Goal: Information Seeking & Learning: Compare options

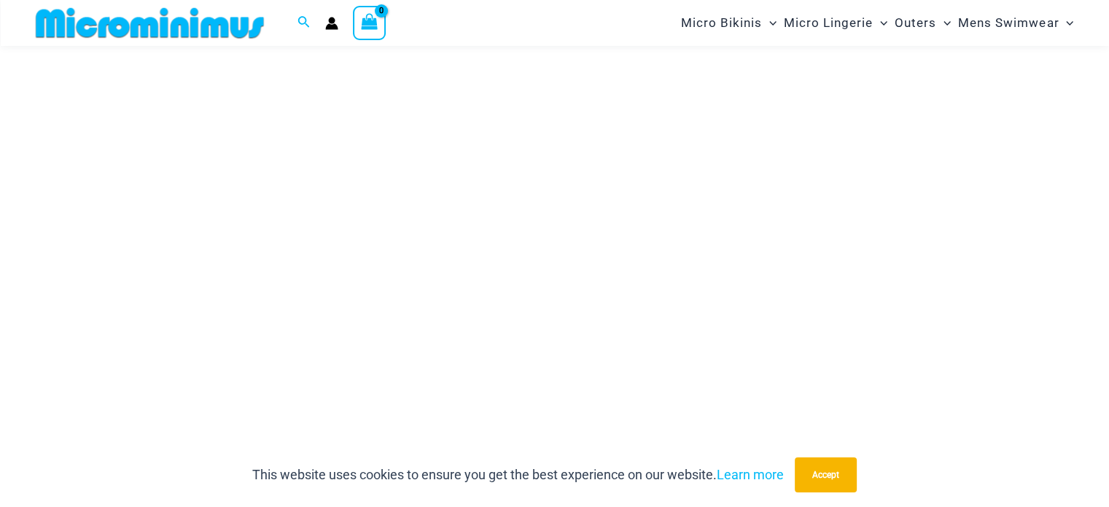
scroll to position [204, 0]
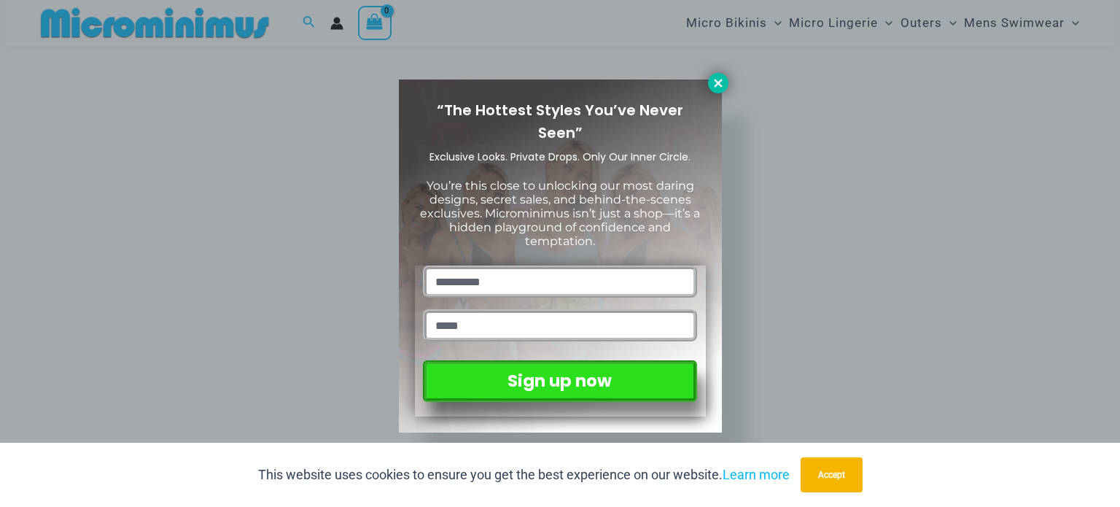
click at [716, 80] on icon at bounding box center [717, 83] width 13 height 13
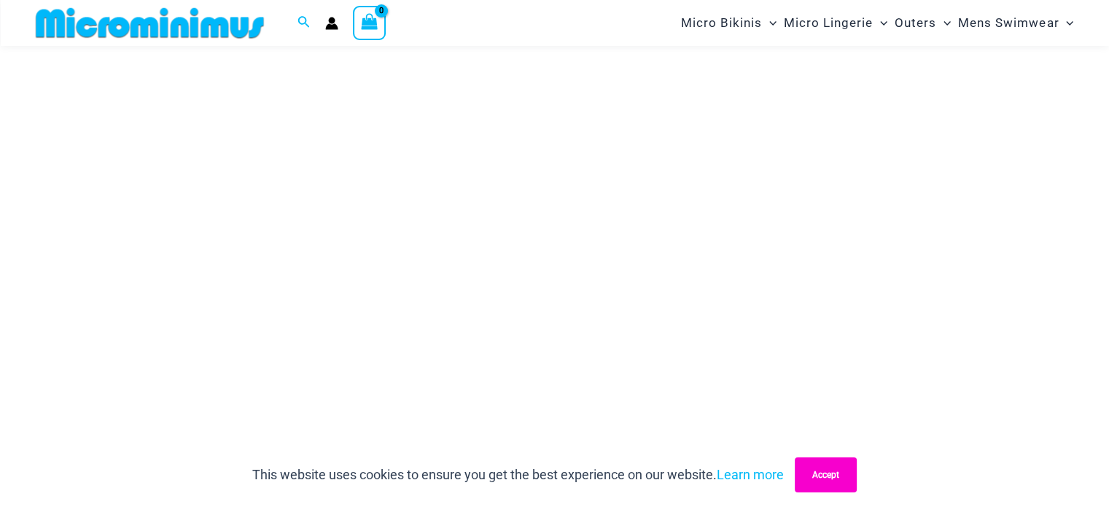
click at [822, 475] on button "Accept" at bounding box center [825, 474] width 62 height 35
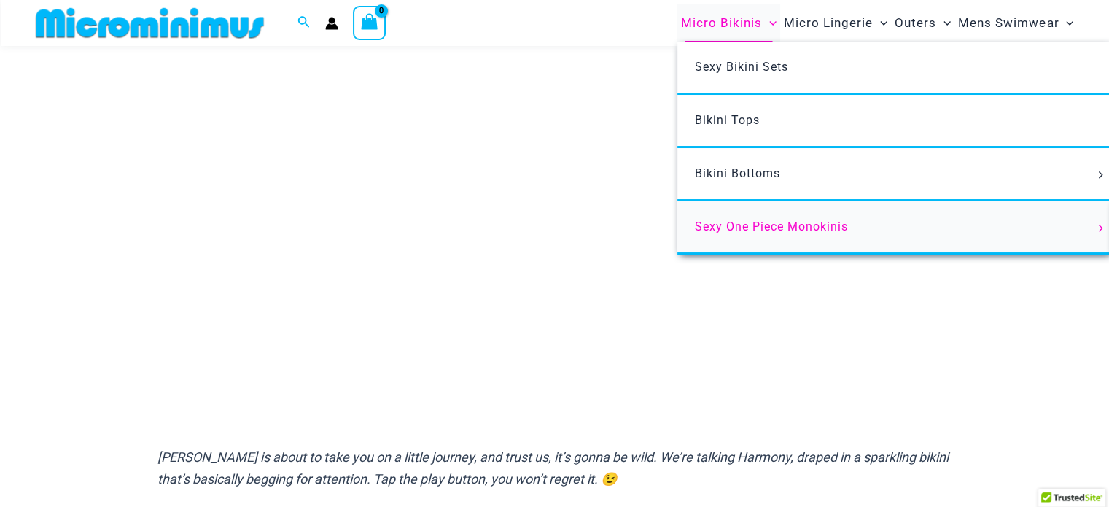
click at [752, 225] on span "Sexy One Piece Monokinis" at bounding box center [771, 226] width 153 height 14
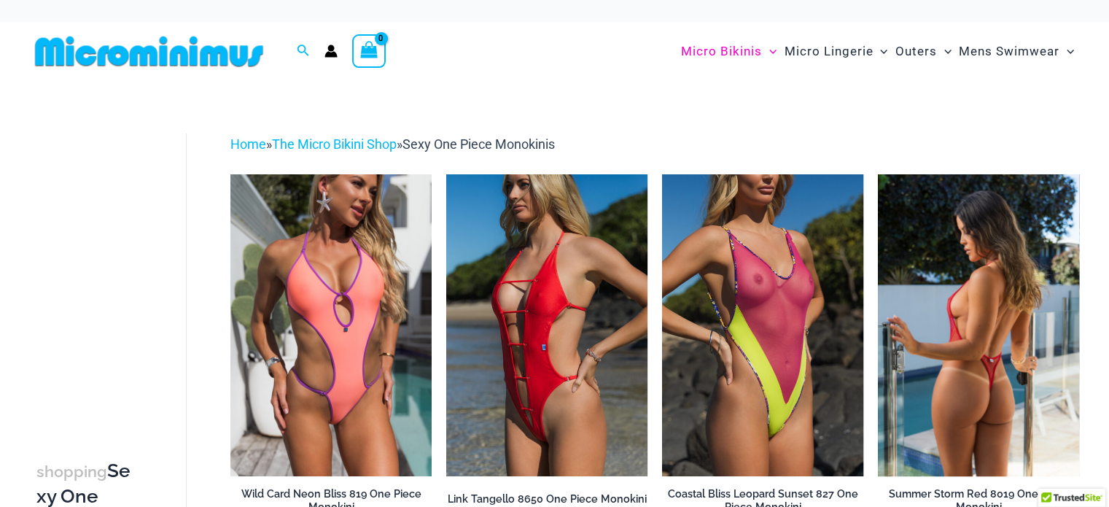
click at [1003, 204] on img at bounding box center [978, 325] width 201 height 302
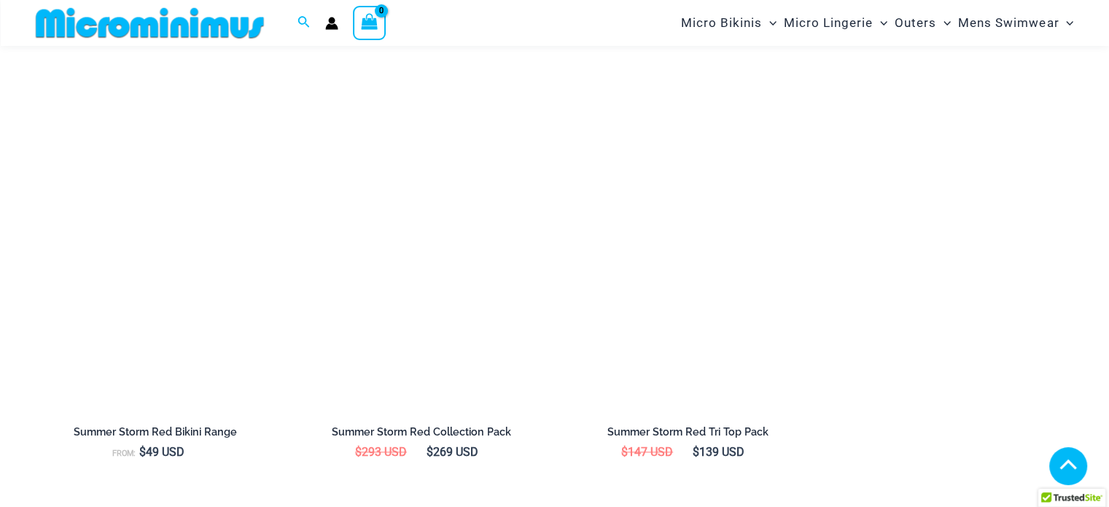
scroll to position [1488, 0]
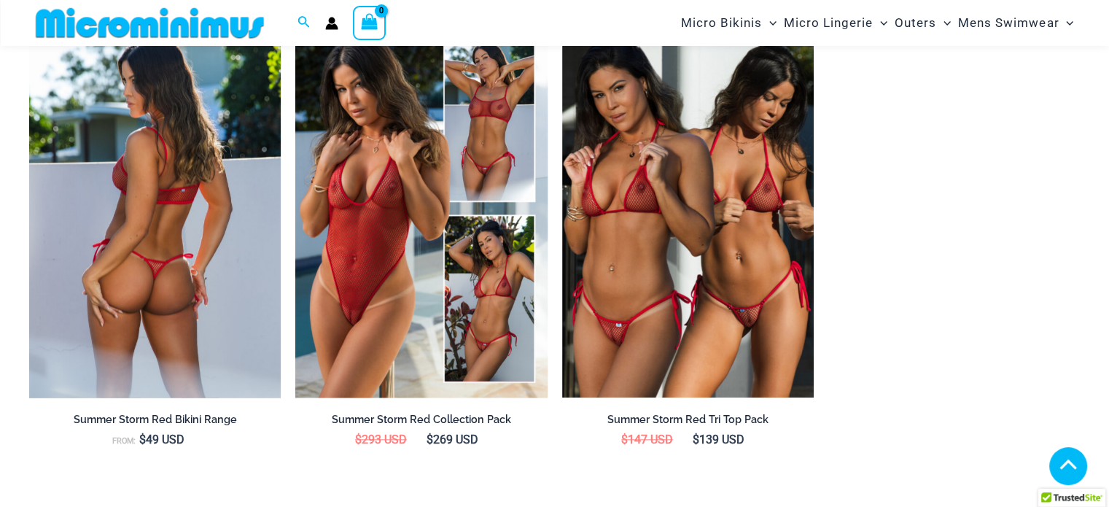
click at [176, 185] on img at bounding box center [154, 209] width 251 height 378
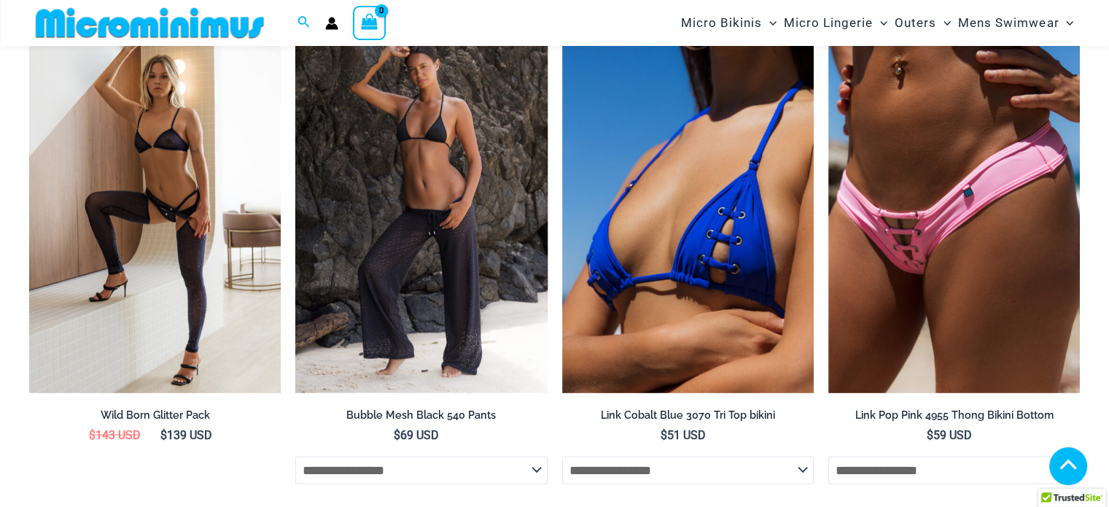
scroll to position [3062, 0]
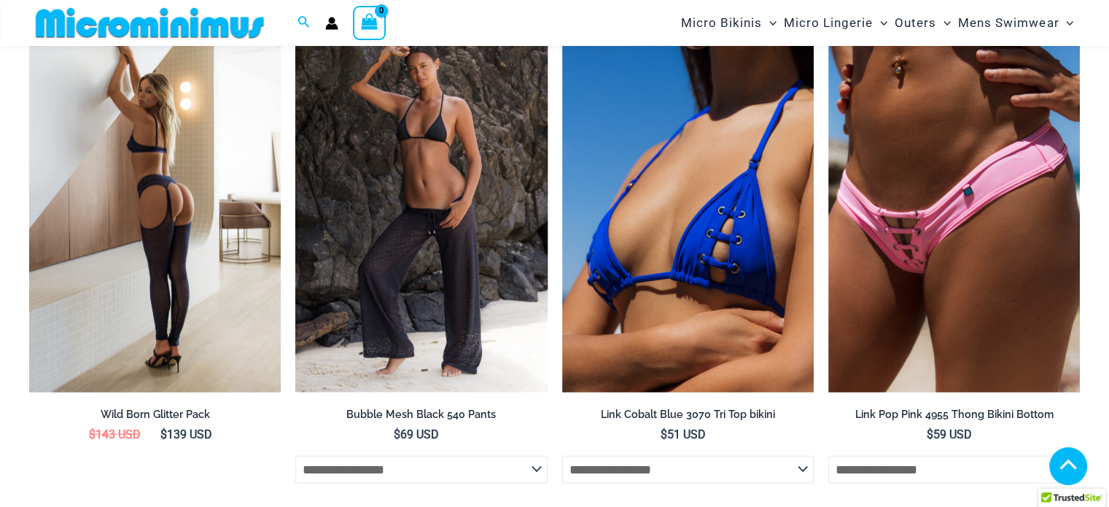
click at [190, 160] on img at bounding box center [154, 204] width 251 height 378
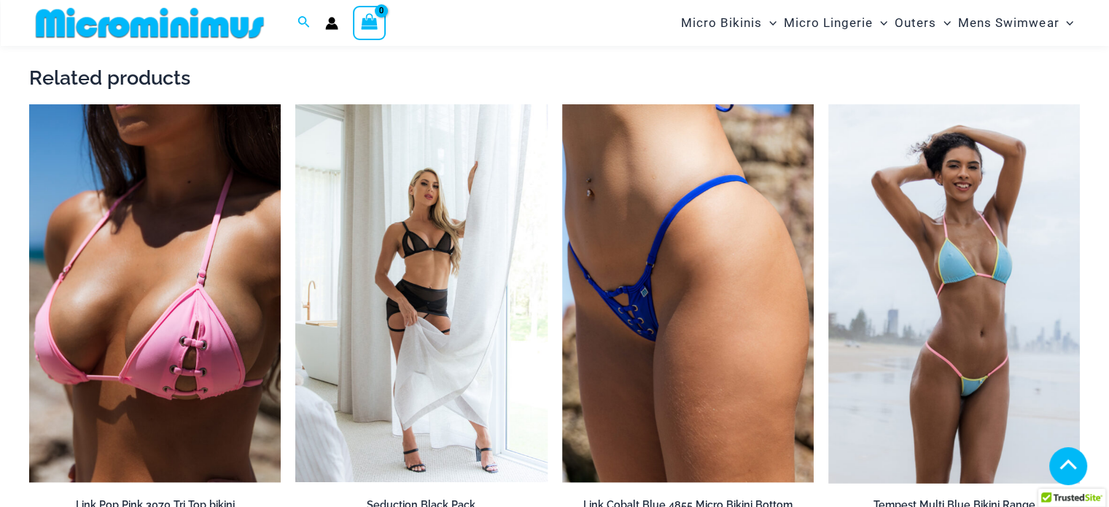
scroll to position [1925, 0]
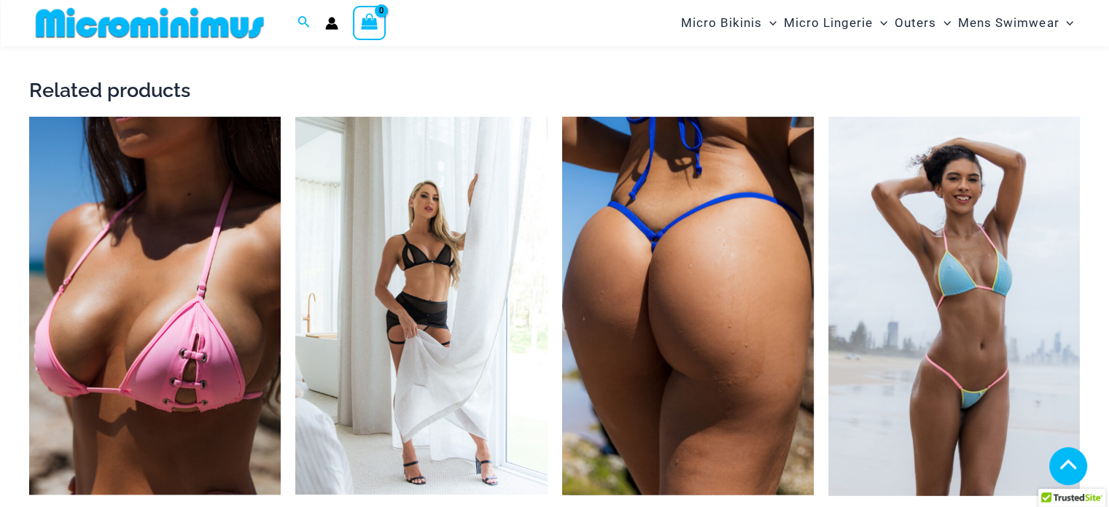
click at [705, 305] on img at bounding box center [687, 306] width 251 height 378
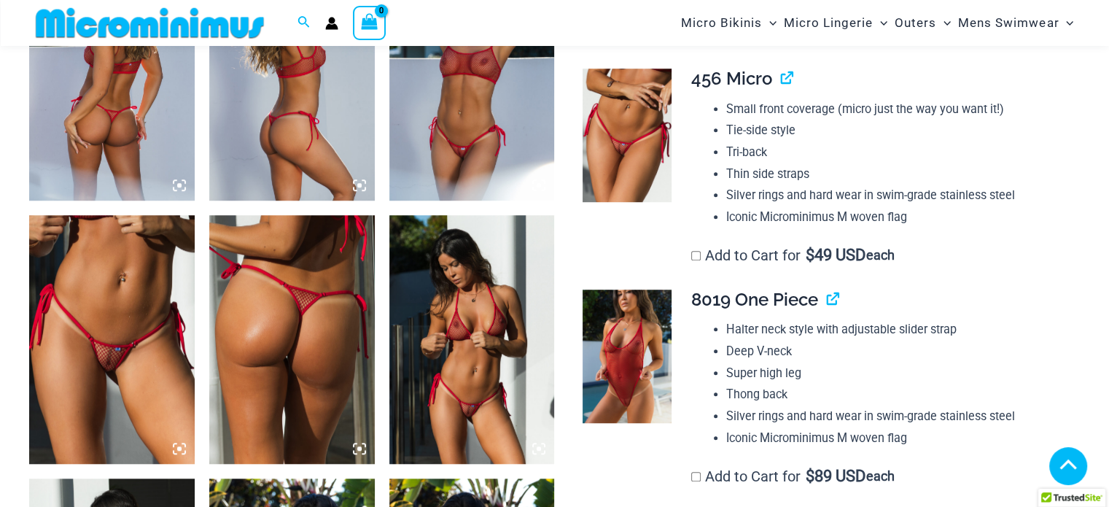
scroll to position [1061, 0]
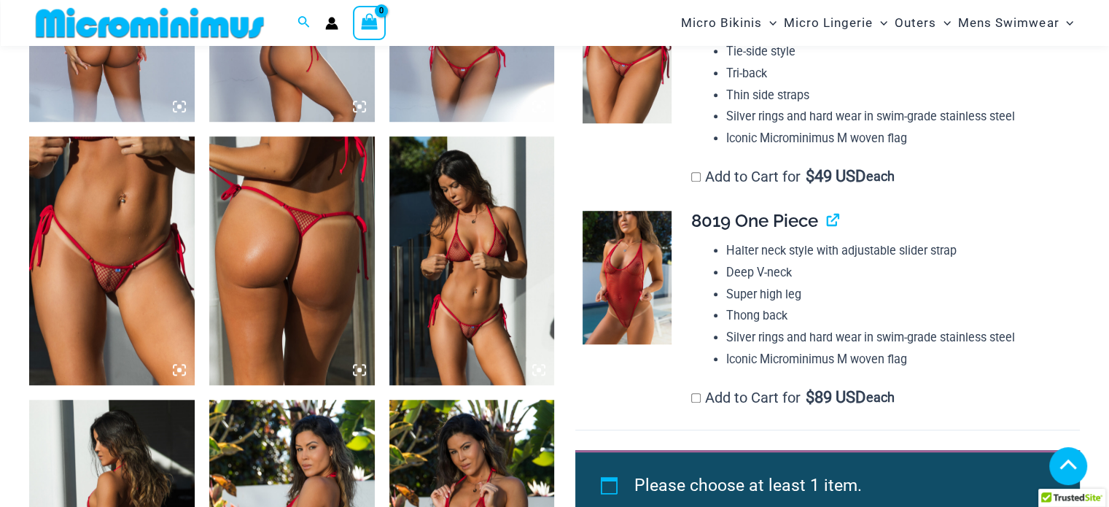
click at [176, 367] on icon at bounding box center [179, 369] width 13 height 13
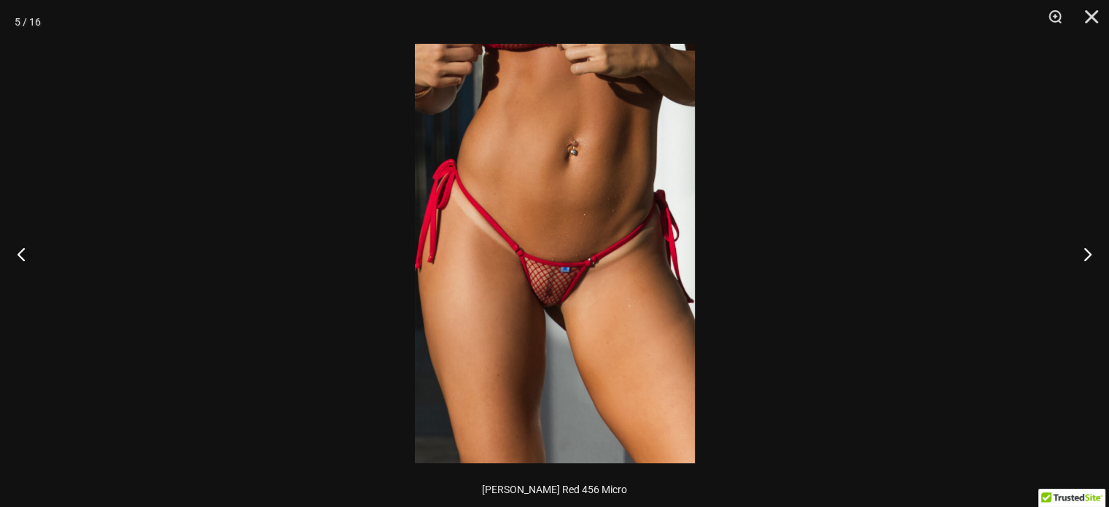
click at [539, 292] on img at bounding box center [555, 253] width 280 height 419
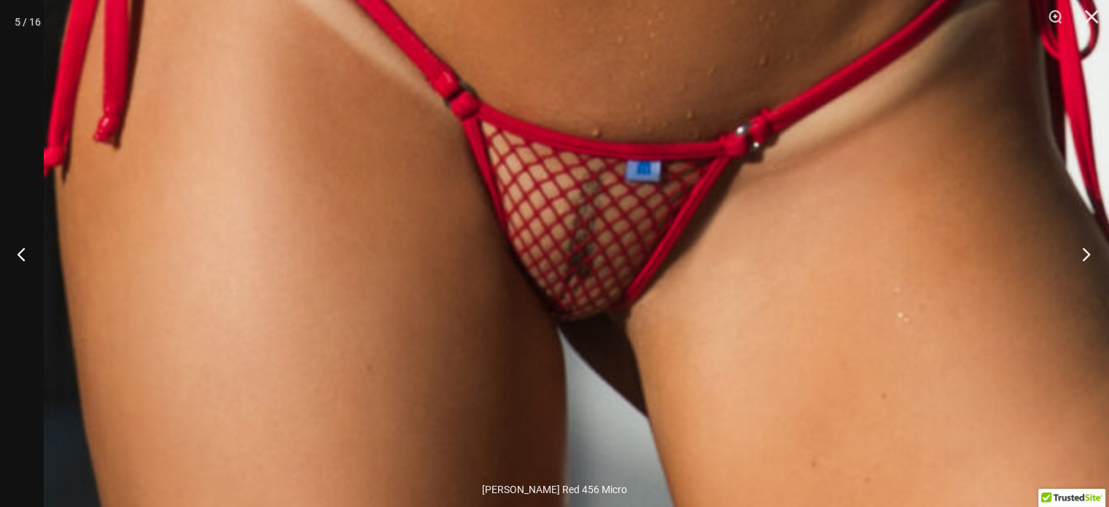
click at [1079, 254] on button "Next" at bounding box center [1081, 253] width 55 height 73
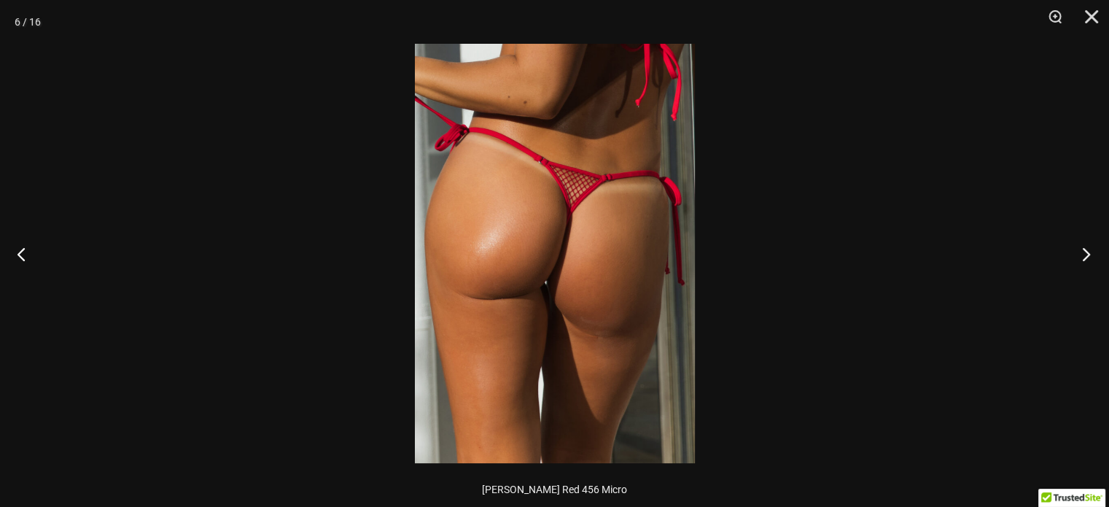
click at [1079, 254] on button "Next" at bounding box center [1081, 253] width 55 height 73
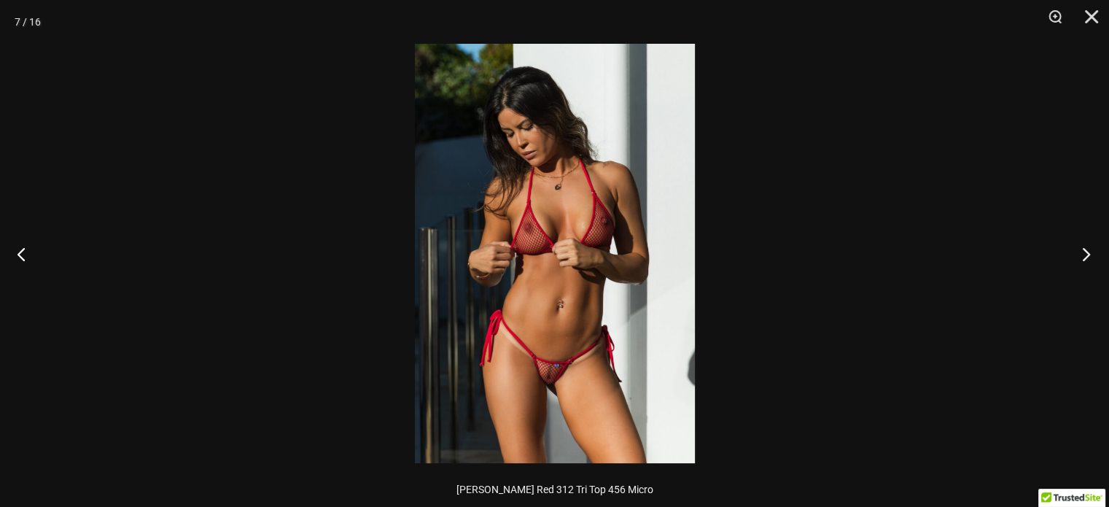
click at [1079, 254] on button "Next" at bounding box center [1081, 253] width 55 height 73
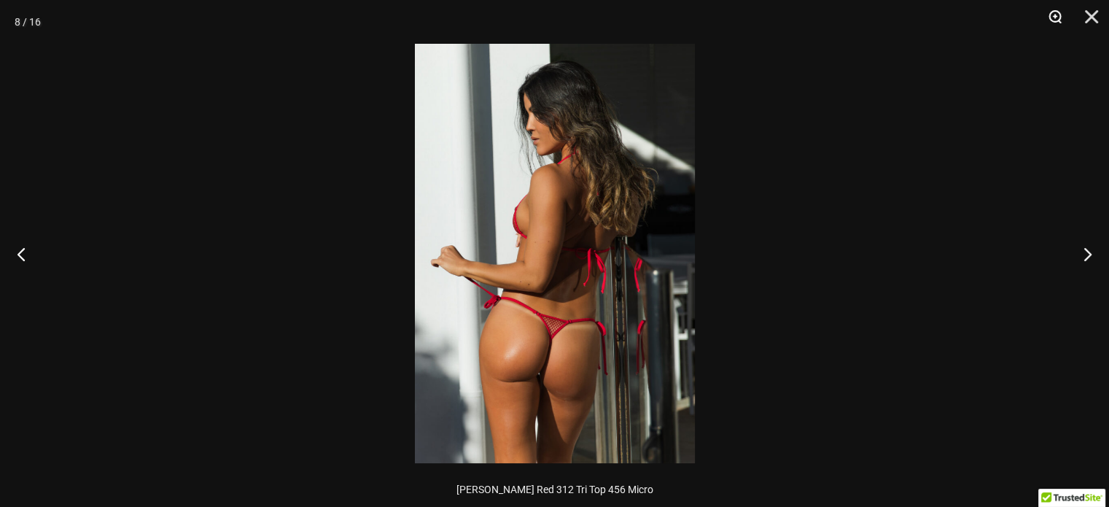
click at [1050, 12] on button "Zoom" at bounding box center [1049, 22] width 36 height 44
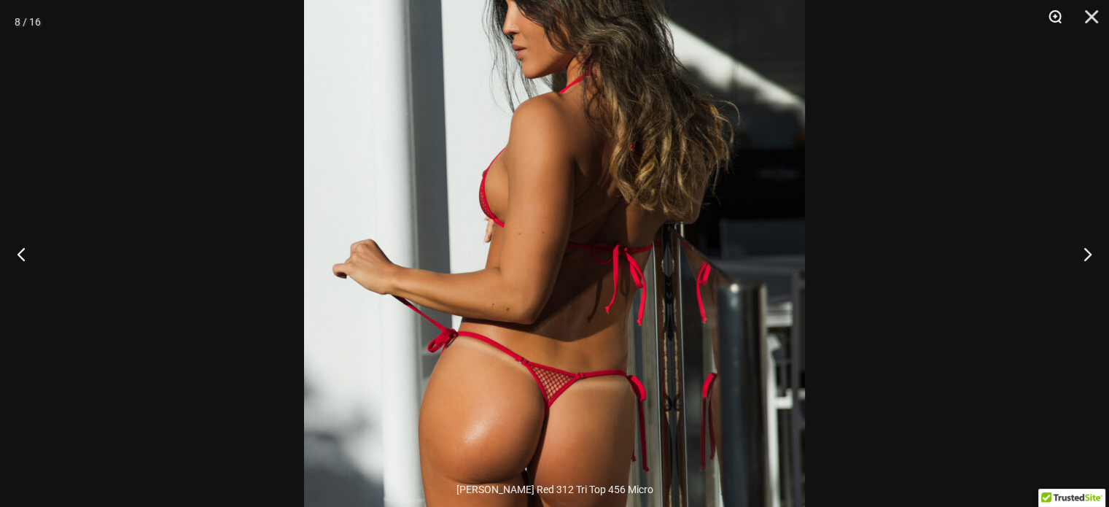
click at [1050, 11] on button "Zoom" at bounding box center [1049, 22] width 36 height 44
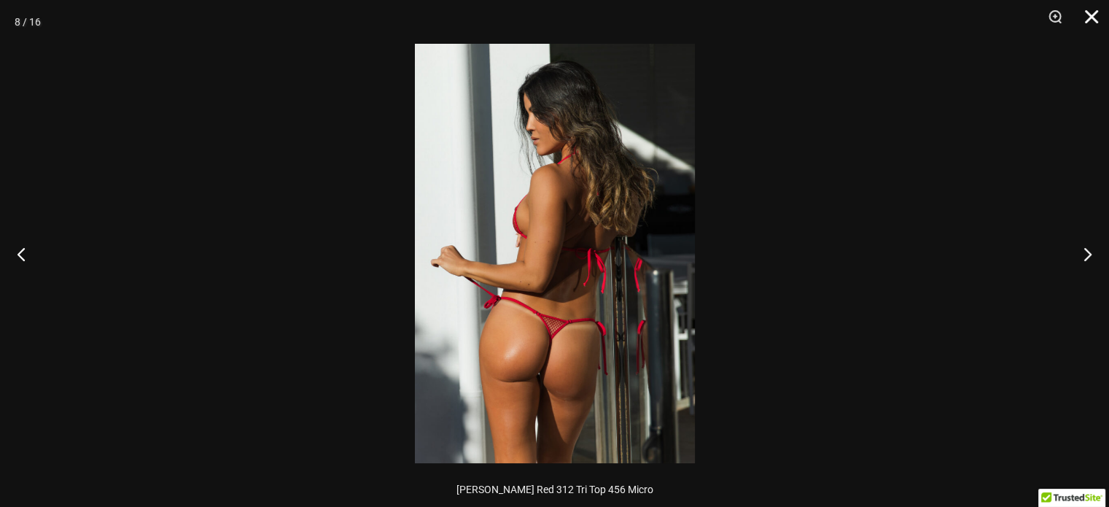
click at [1099, 14] on button "Close" at bounding box center [1086, 22] width 36 height 44
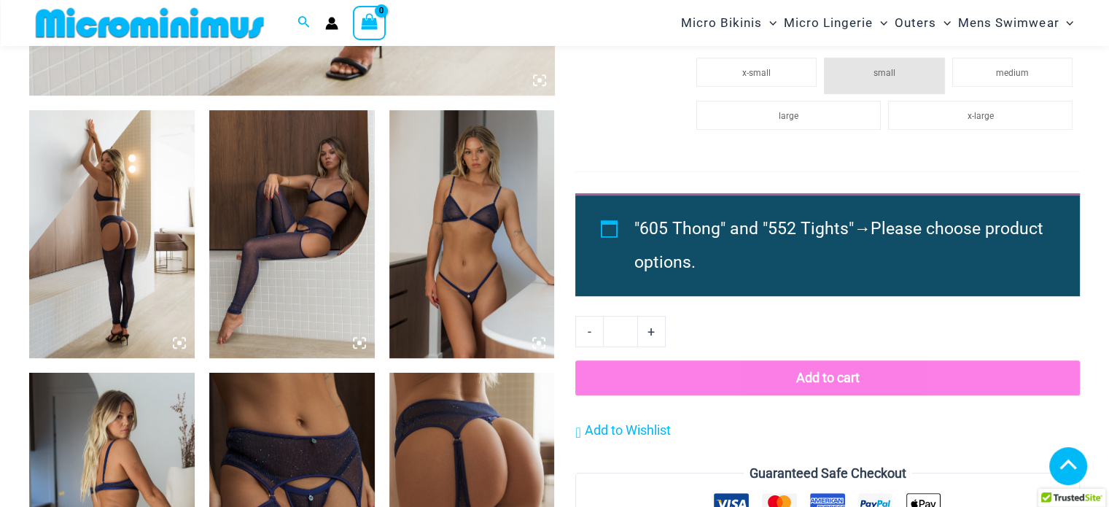
scroll to position [961, 0]
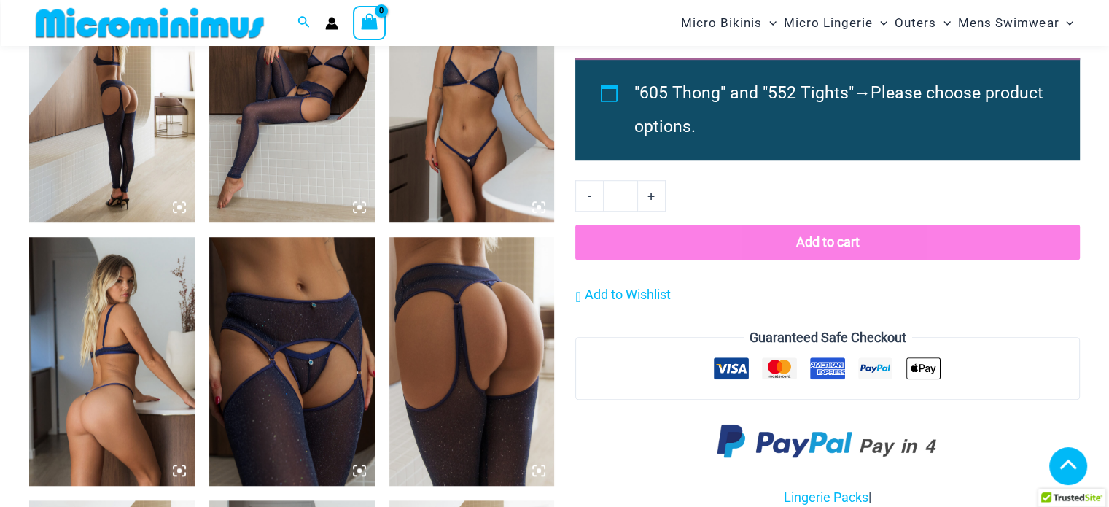
click at [329, 337] on img at bounding box center [291, 361] width 165 height 248
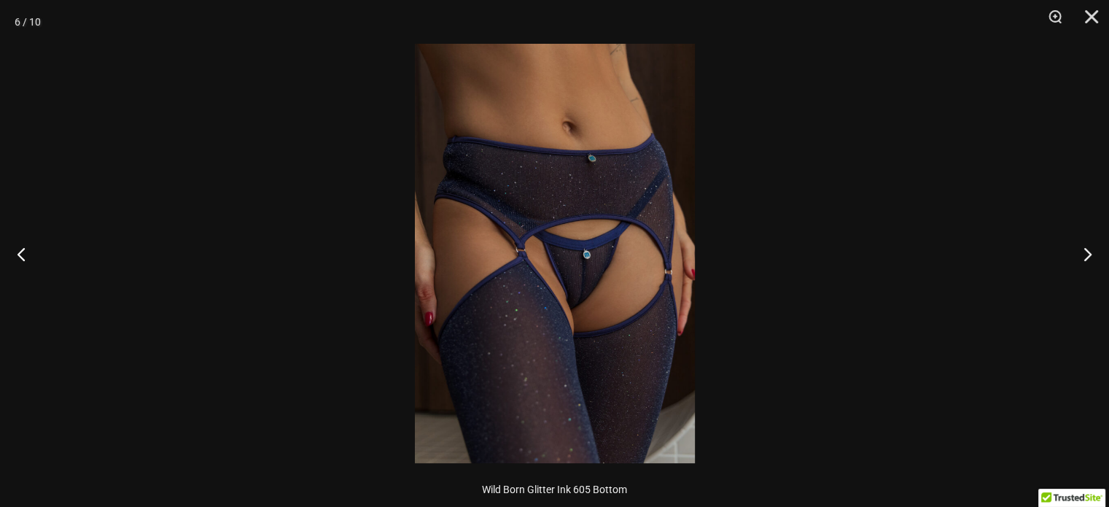
click at [601, 267] on img at bounding box center [555, 253] width 280 height 419
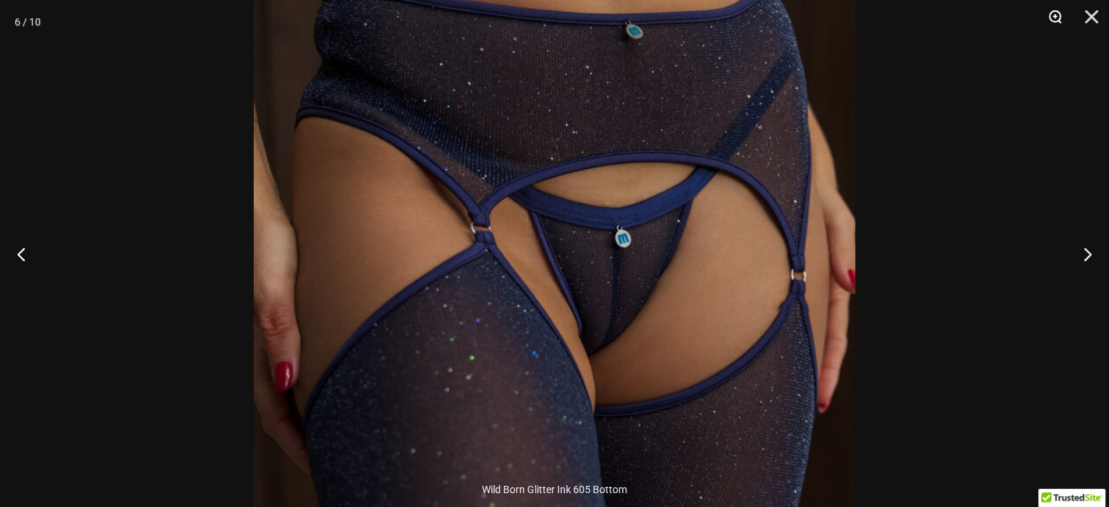
click at [1055, 11] on button "Zoom" at bounding box center [1049, 22] width 36 height 44
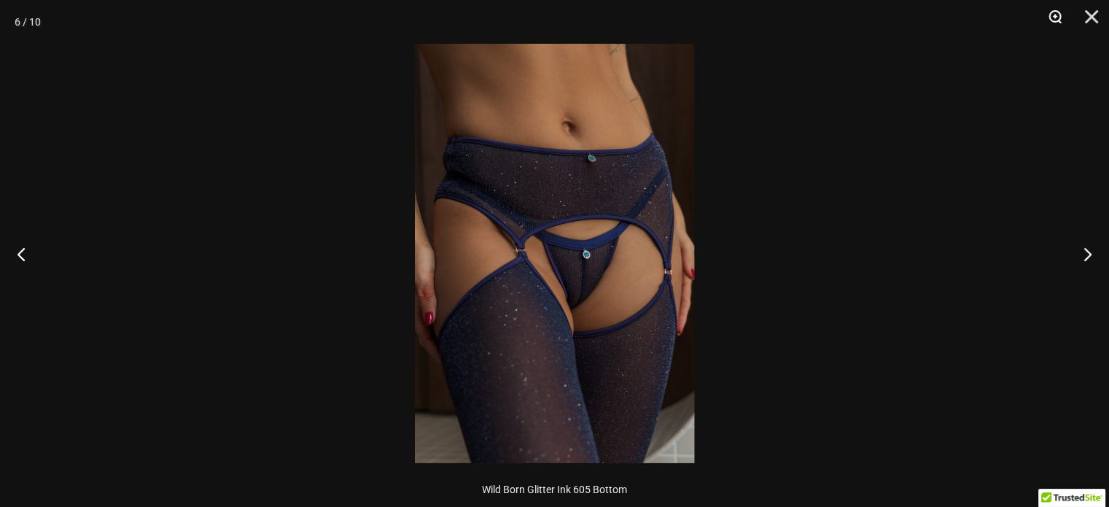
click at [1055, 11] on button "Zoom" at bounding box center [1049, 22] width 36 height 44
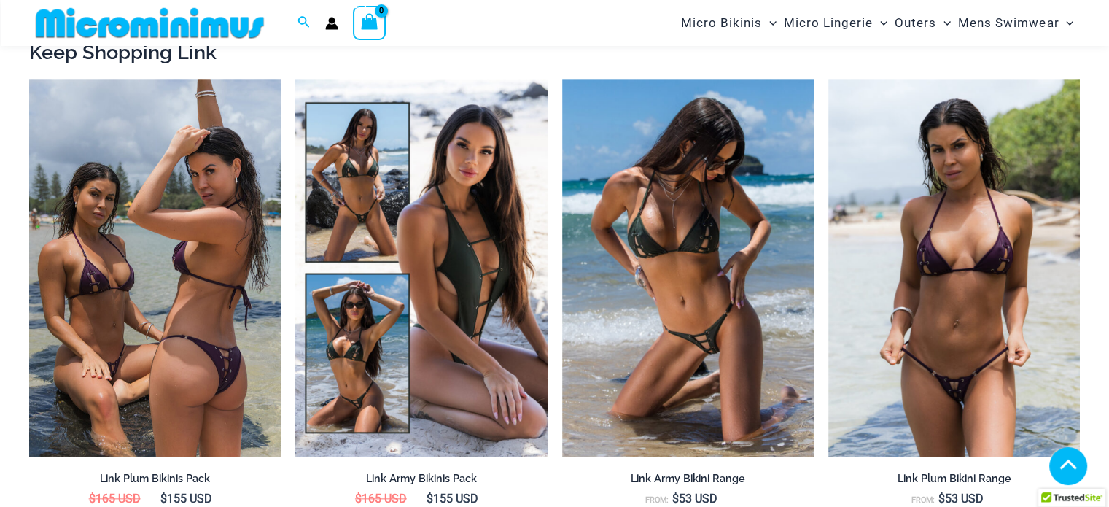
scroll to position [1458, 0]
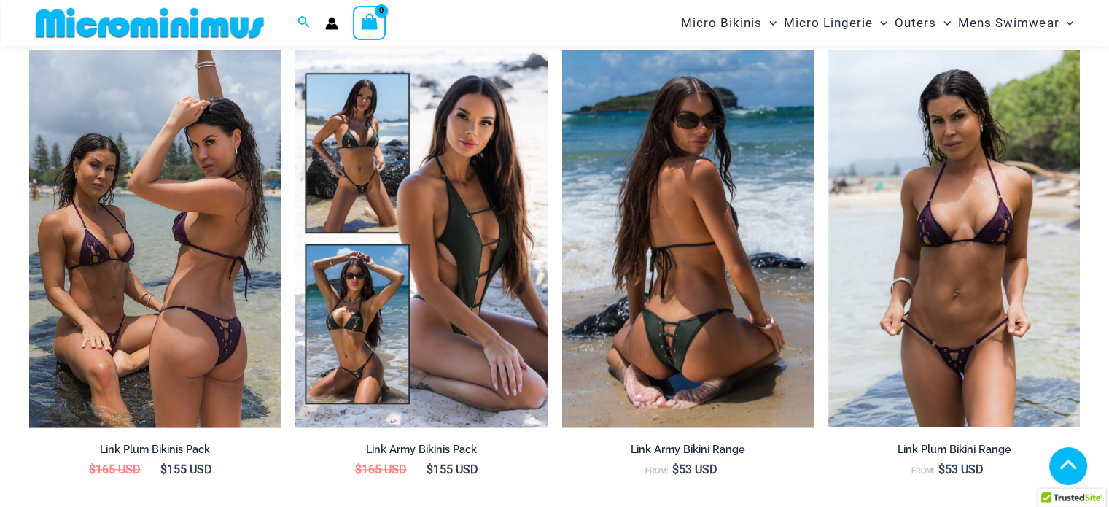
click at [755, 321] on img at bounding box center [687, 239] width 251 height 378
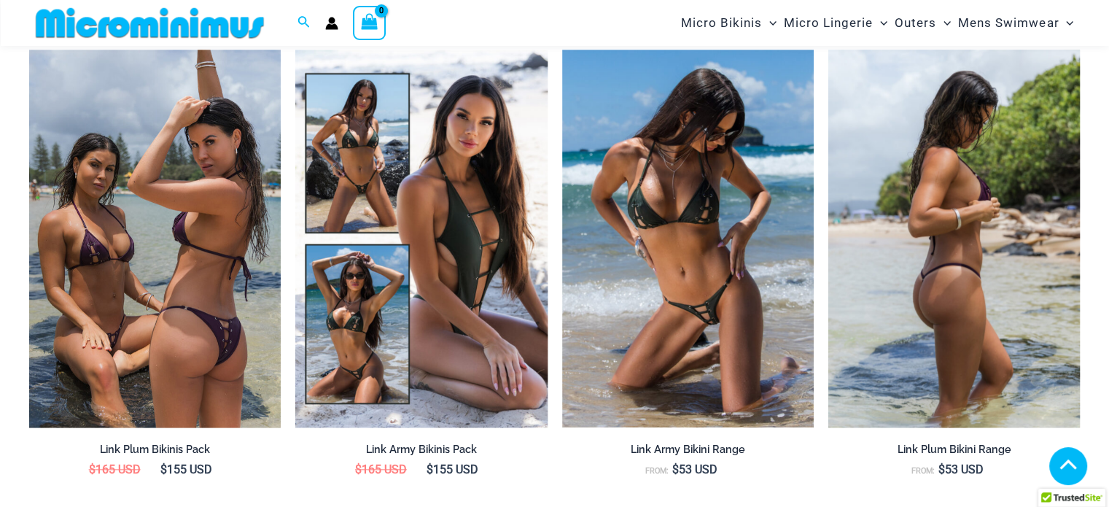
click at [974, 294] on img at bounding box center [953, 239] width 251 height 378
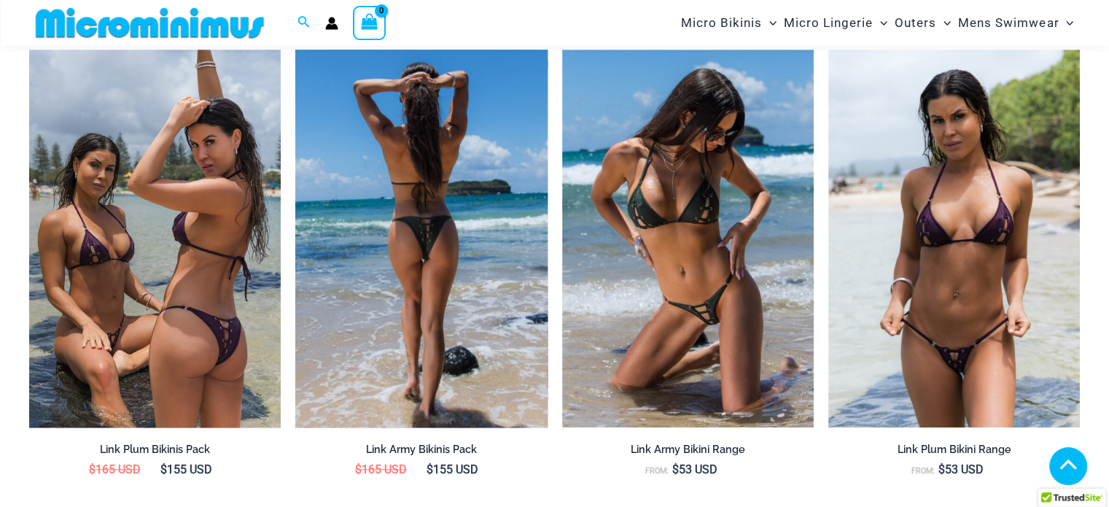
click at [453, 170] on img at bounding box center [420, 239] width 251 height 378
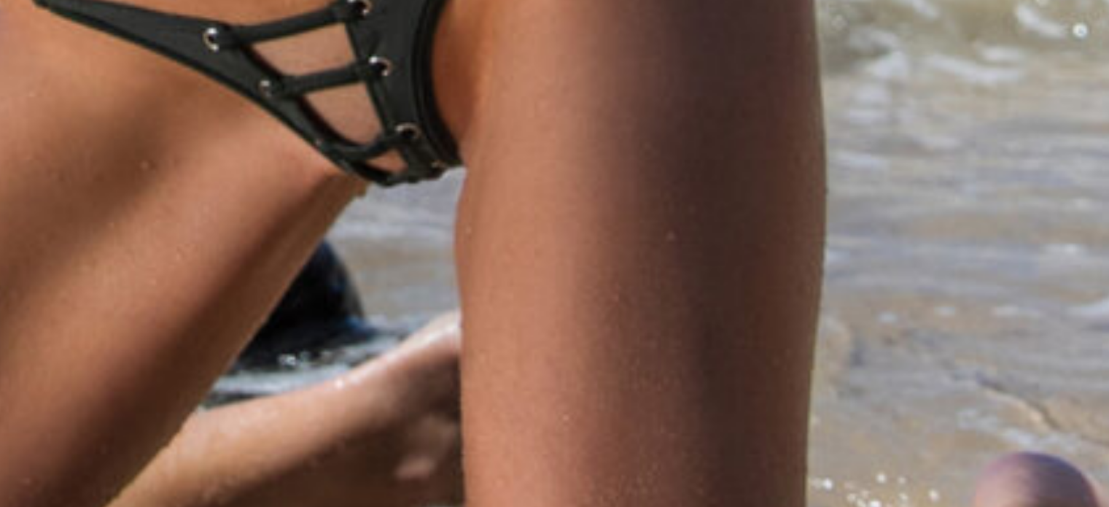
scroll to position [525, 0]
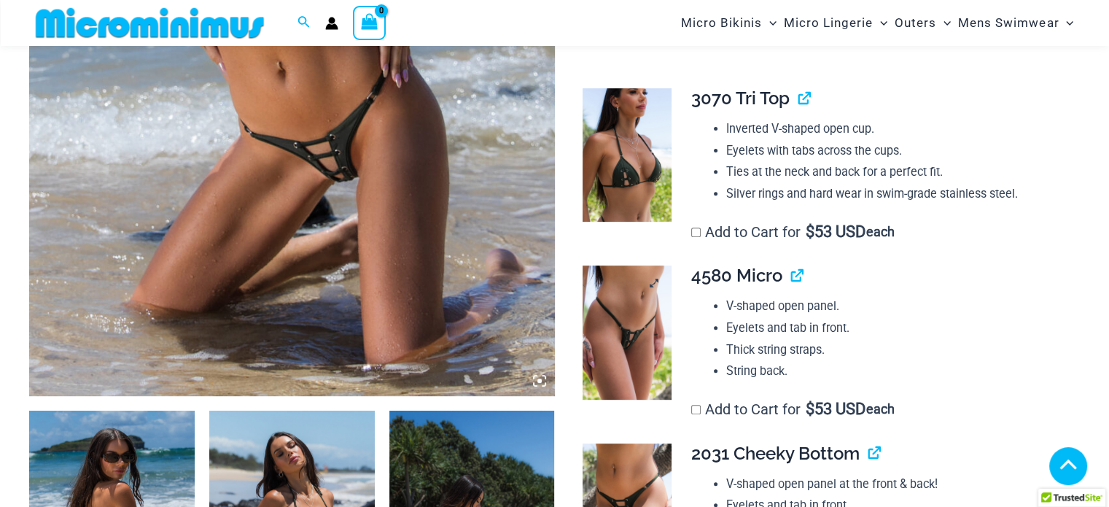
click at [630, 324] on img at bounding box center [626, 331] width 89 height 133
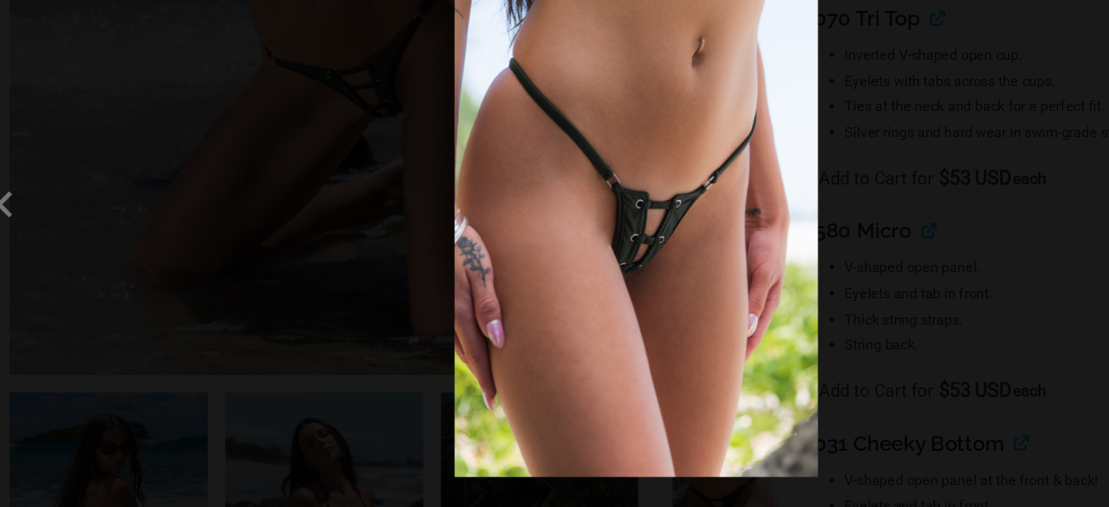
scroll to position [524, 0]
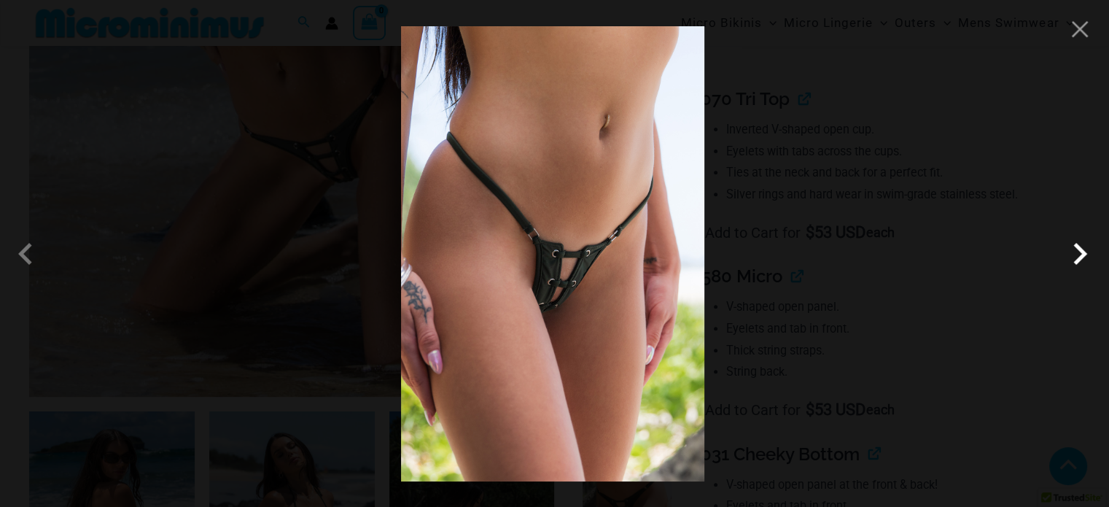
click at [1079, 251] on span at bounding box center [1080, 254] width 44 height 44
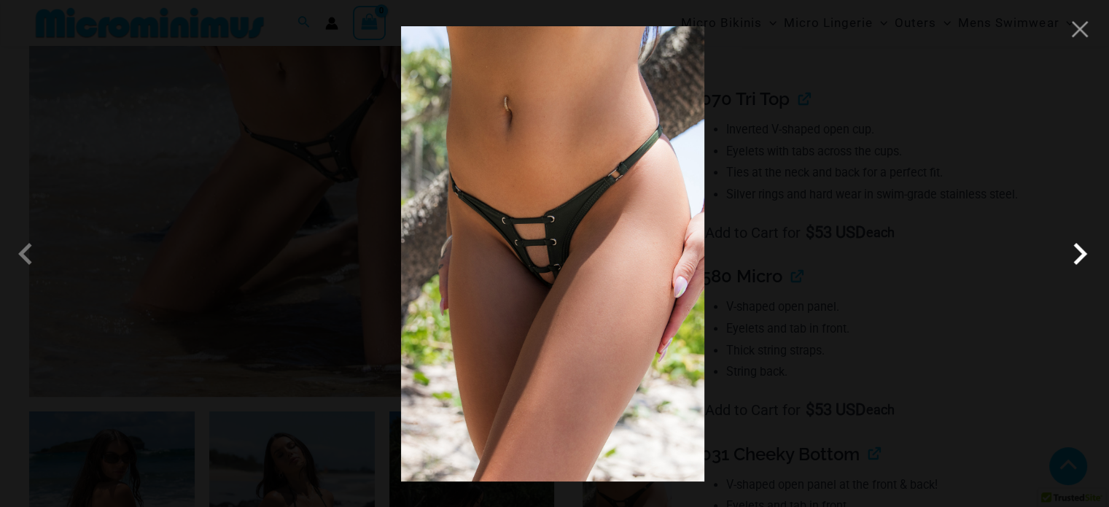
click at [1079, 251] on span at bounding box center [1080, 254] width 44 height 44
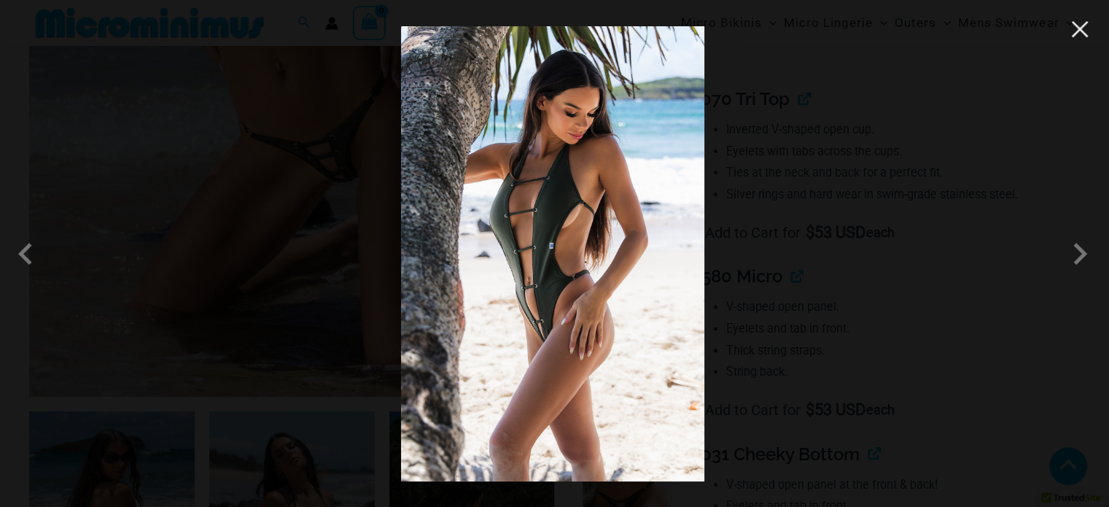
click at [1078, 29] on button "Close" at bounding box center [1080, 29] width 22 height 22
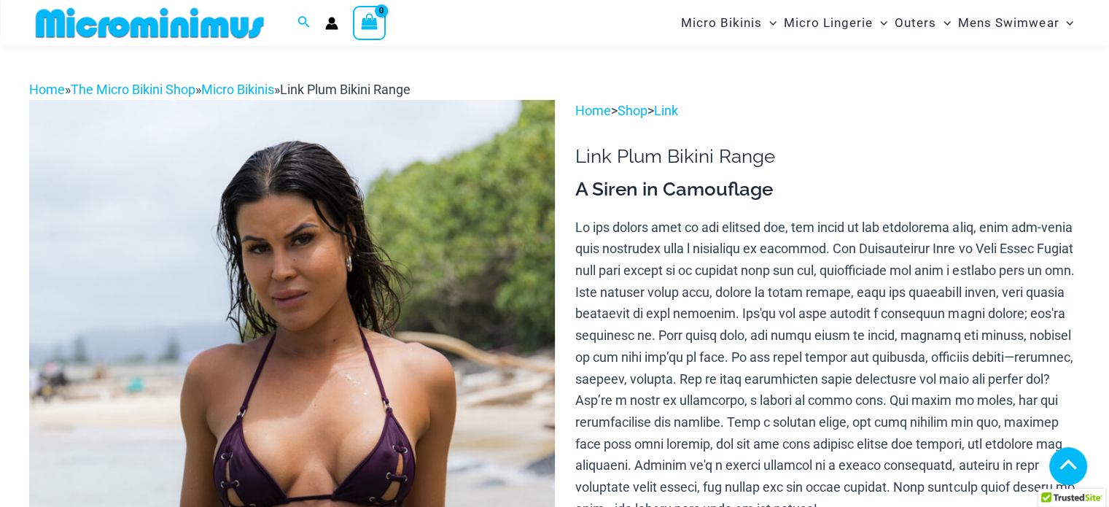
scroll to position [435, 0]
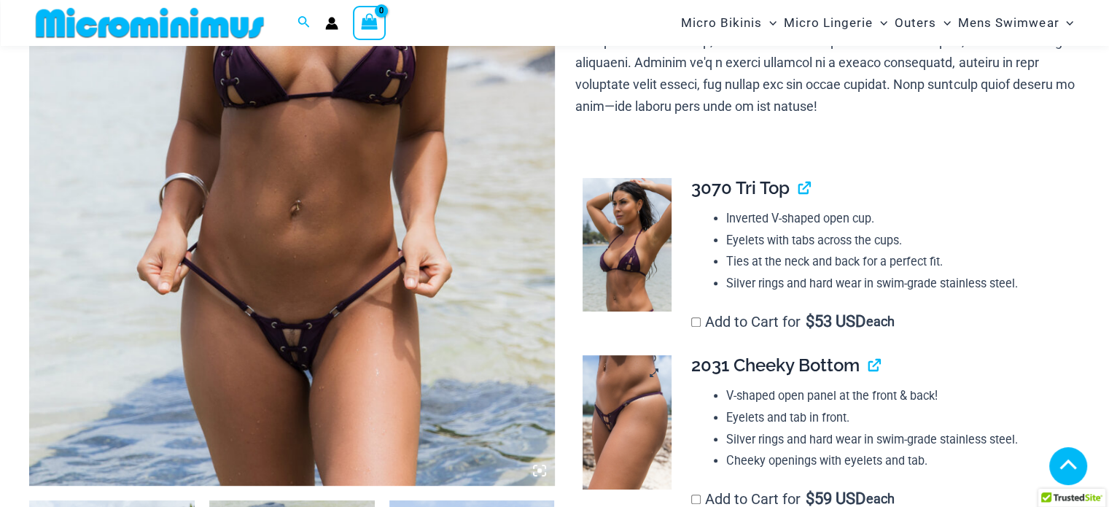
click at [641, 369] on img at bounding box center [626, 421] width 89 height 133
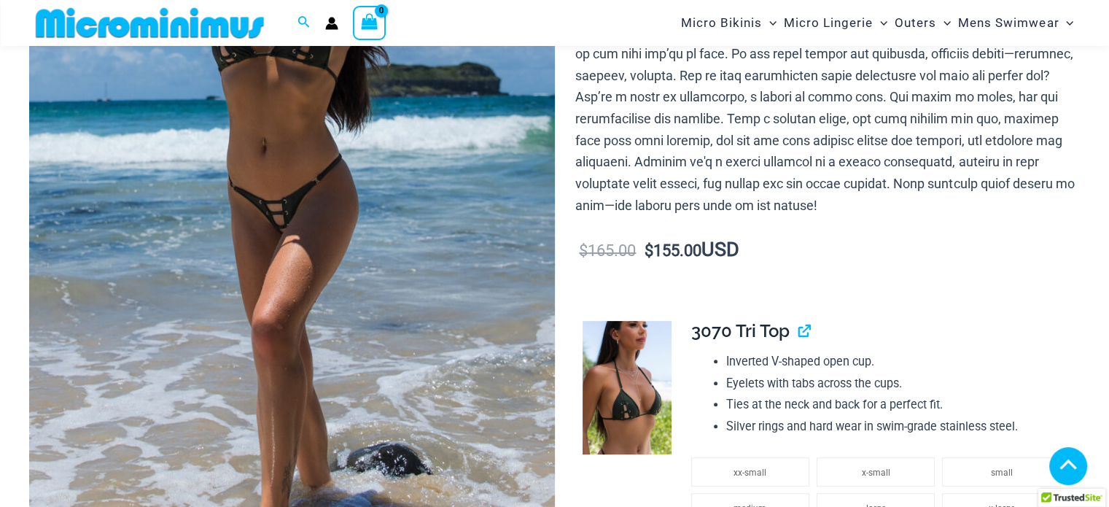
scroll to position [781, 0]
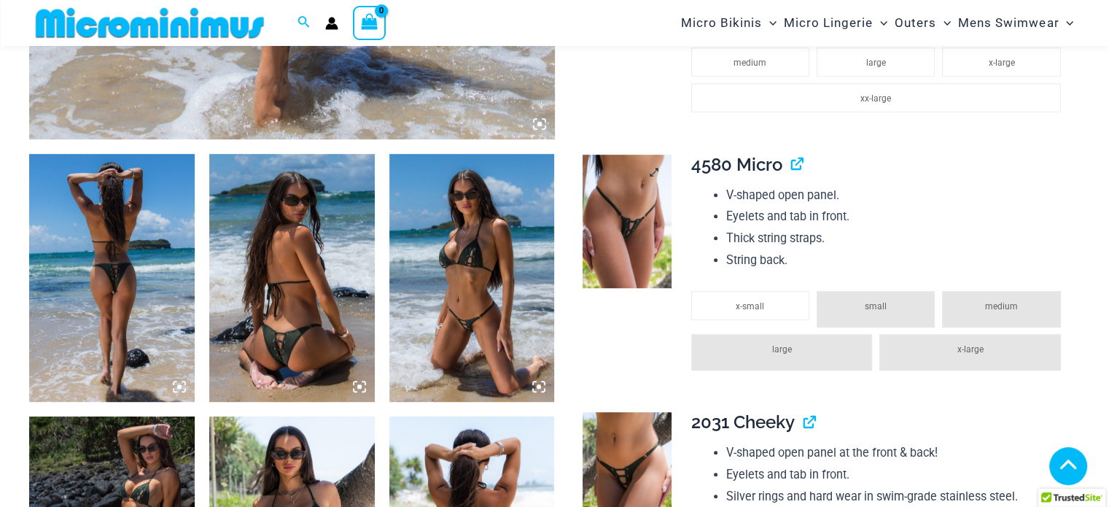
click at [622, 155] on img at bounding box center [626, 221] width 89 height 133
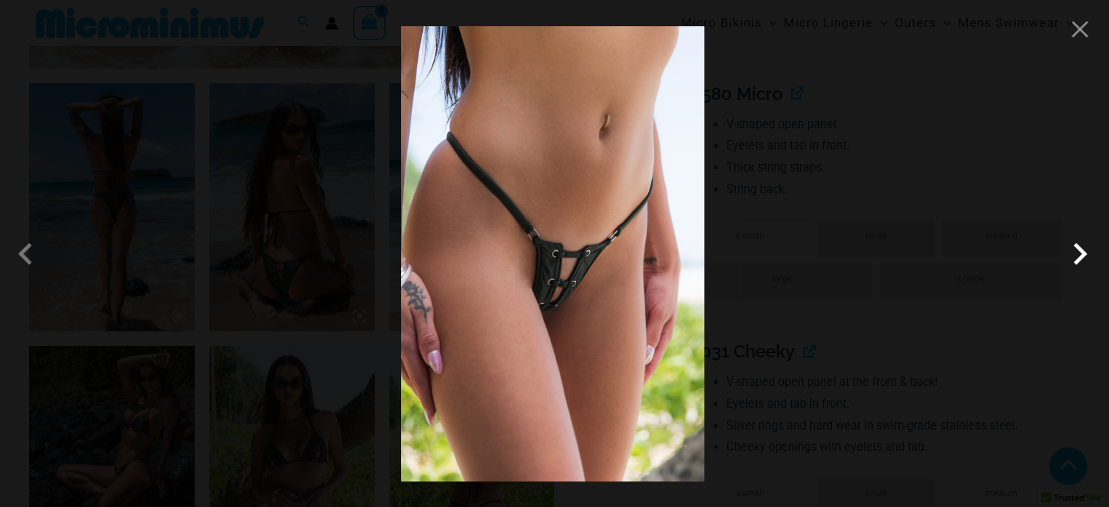
click at [1075, 256] on span at bounding box center [1080, 254] width 44 height 44
